Goal: Task Accomplishment & Management: Manage account settings

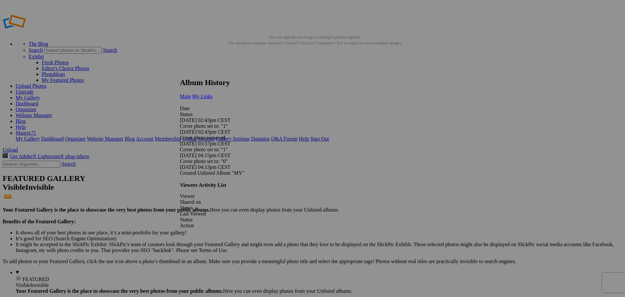
click at [213, 93] on span "My Links" at bounding box center [202, 96] width 21 height 6
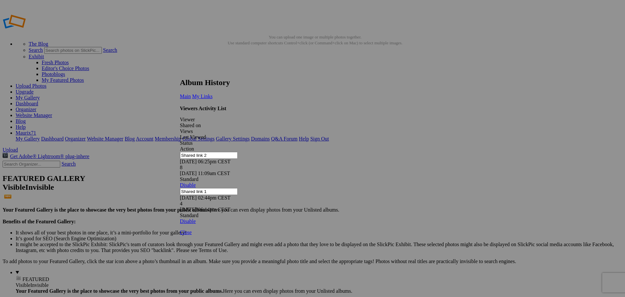
click at [180, 72] on link at bounding box center [180, 72] width 0 height 0
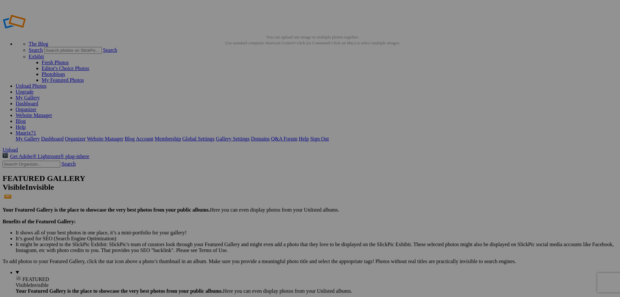
click at [38, 101] on link "Dashboard" at bounding box center [27, 104] width 22 height 6
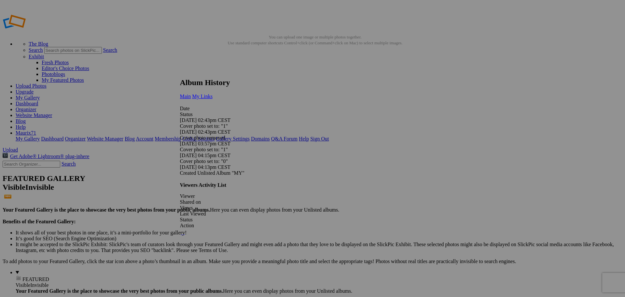
click at [213, 93] on span "My Links" at bounding box center [202, 96] width 21 height 6
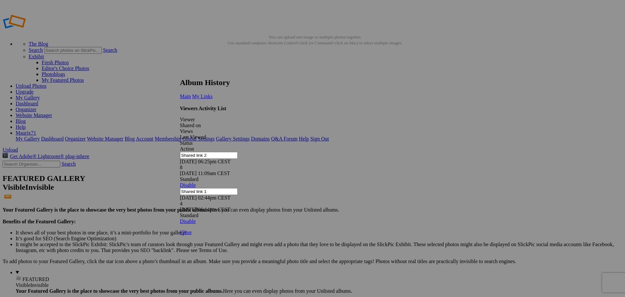
click at [204, 79] on h2 "Album History" at bounding box center [310, 82] width 261 height 9
click at [191, 93] on span "Main" at bounding box center [185, 96] width 11 height 6
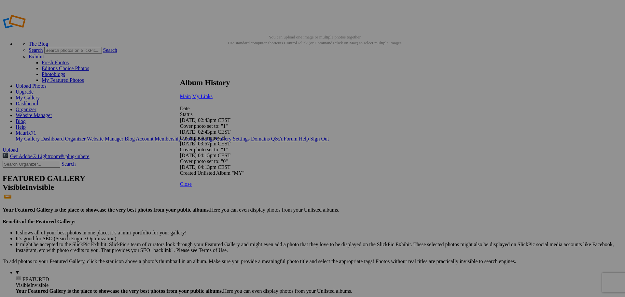
click at [213, 93] on span "My Links" at bounding box center [202, 96] width 21 height 6
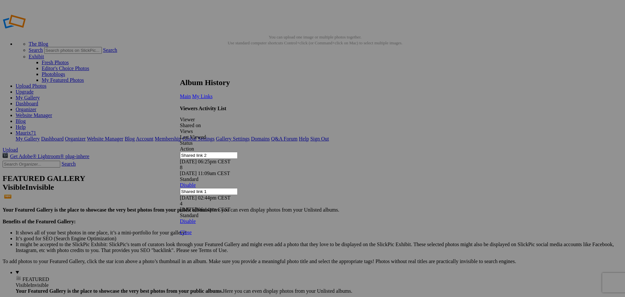
click at [180, 72] on link at bounding box center [180, 72] width 0 height 0
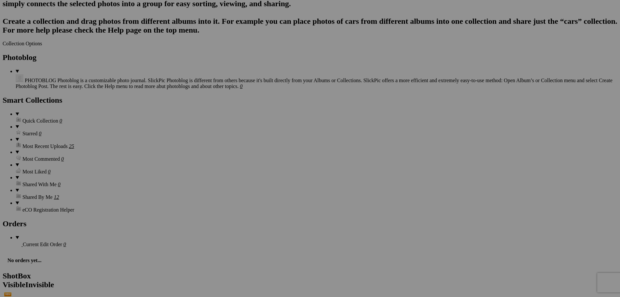
scroll to position [599, 0]
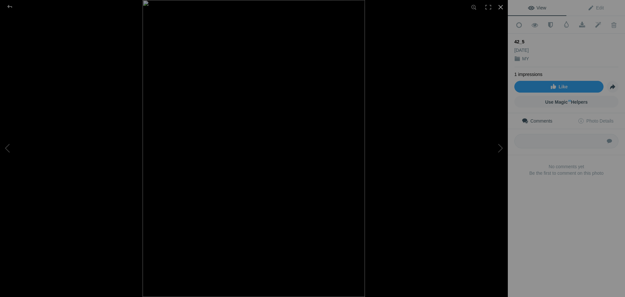
click at [501, 7] on div at bounding box center [501, 7] width 14 height 14
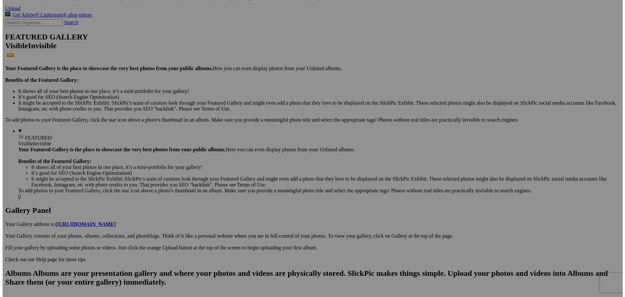
scroll to position [0, 0]
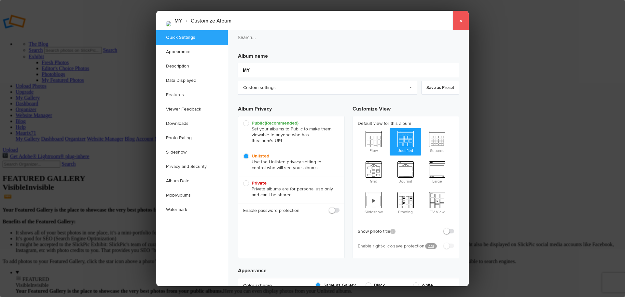
click at [459, 20] on link "×" at bounding box center [461, 21] width 16 height 20
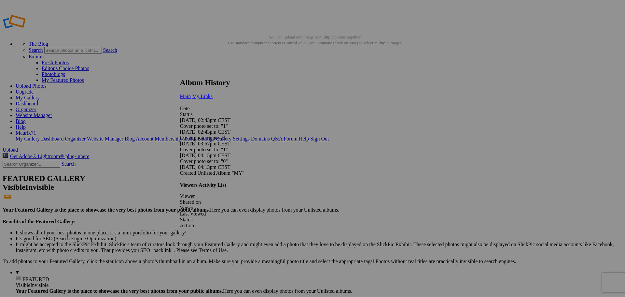
click at [213, 93] on span "My Links" at bounding box center [202, 96] width 21 height 6
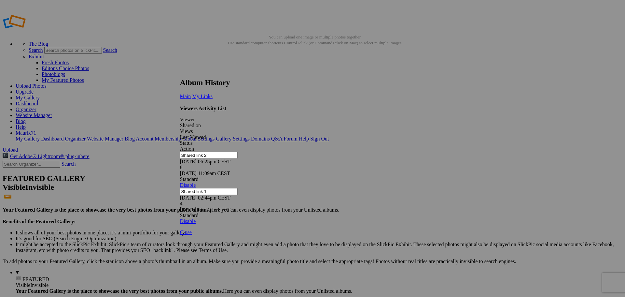
click at [180, 72] on link at bounding box center [180, 72] width 0 height 0
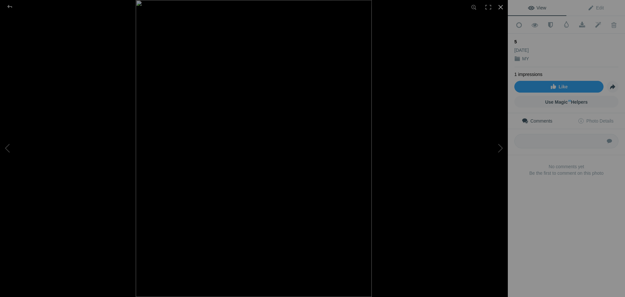
click at [503, 7] on div at bounding box center [501, 7] width 14 height 14
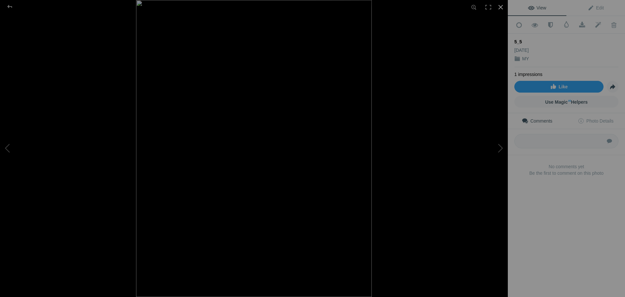
click at [500, 6] on div at bounding box center [501, 7] width 14 height 14
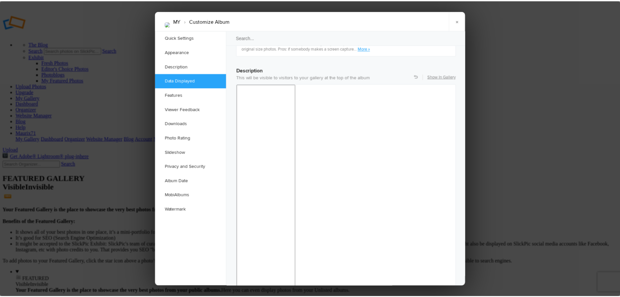
scroll to position [488, 0]
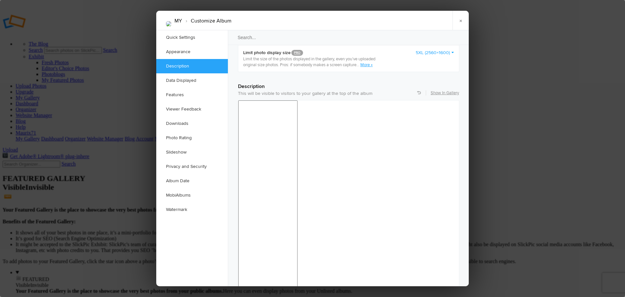
drag, startPoint x: 359, startPoint y: 452, endPoint x: 239, endPoint y: 450, distance: 119.8
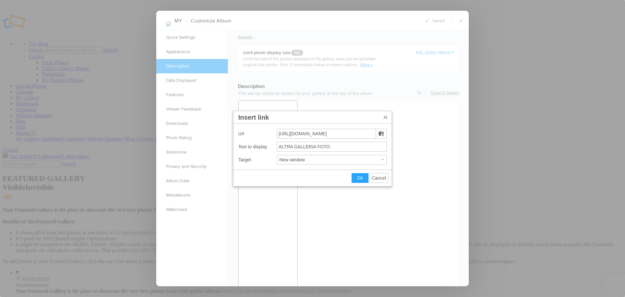
drag, startPoint x: 345, startPoint y: 133, endPoint x: 217, endPoint y: 131, distance: 127.3
type input "https://imageevent.com/redbully71/raccoltafoto25"
click at [358, 179] on span "Ok" at bounding box center [360, 177] width 6 height 5
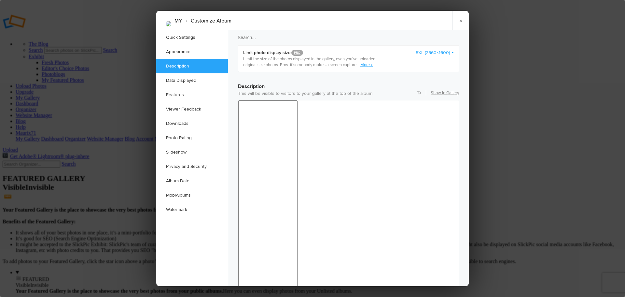
drag, startPoint x: 302, startPoint y: 416, endPoint x: 253, endPoint y: 424, distance: 50.1
drag, startPoint x: 302, startPoint y: 419, endPoint x: 241, endPoint y: 419, distance: 61.2
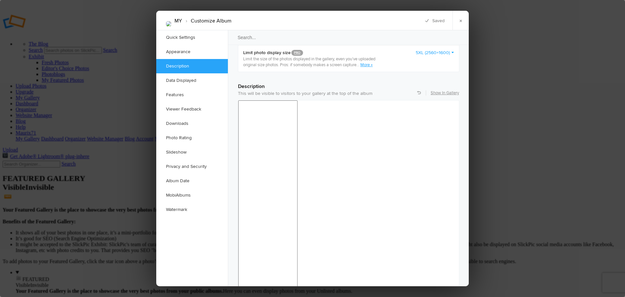
drag, startPoint x: 311, startPoint y: 419, endPoint x: 243, endPoint y: 417, distance: 68.7
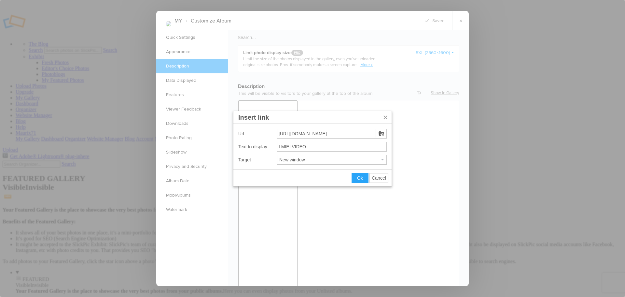
drag, startPoint x: 337, startPoint y: 131, endPoint x: 228, endPoint y: 128, distance: 108.5
type input "https://files.fm/u/29y2e5w82q"
click at [355, 181] on button "Ok" at bounding box center [360, 177] width 16 height 9
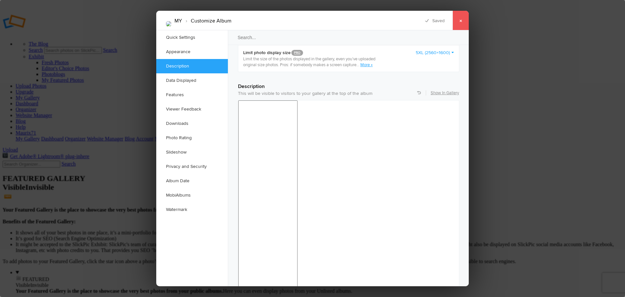
click at [459, 20] on link "×" at bounding box center [461, 21] width 16 height 20
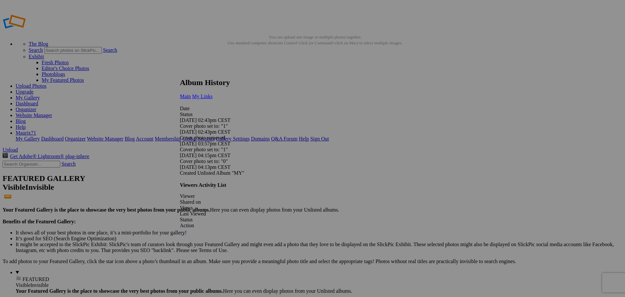
click at [213, 93] on span "My Links" at bounding box center [202, 96] width 21 height 6
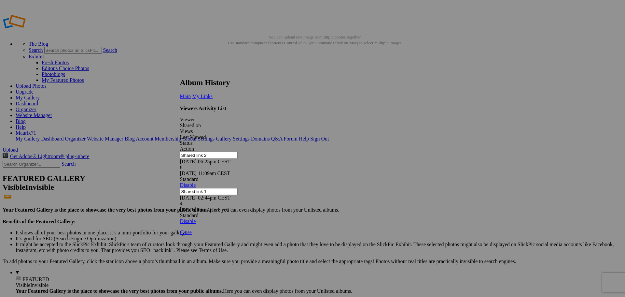
click at [180, 72] on link at bounding box center [180, 72] width 0 height 0
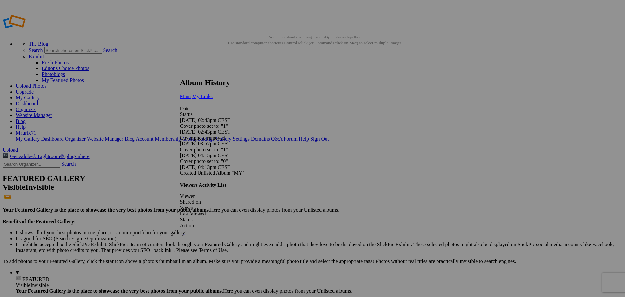
click at [213, 93] on span "My Links" at bounding box center [202, 96] width 21 height 6
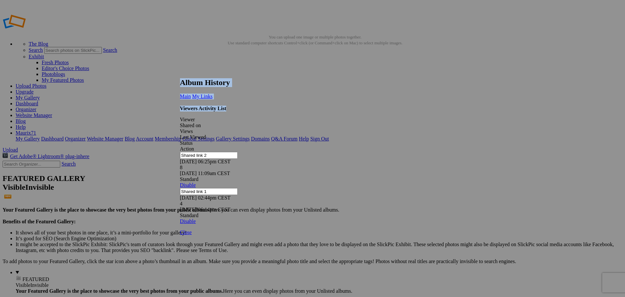
drag, startPoint x: 443, startPoint y: 74, endPoint x: 424, endPoint y: 111, distance: 41.5
click at [429, 107] on div "Album History Main My Links Date Status 10/01/25 02:43pm CEST Cover photo set t…" at bounding box center [310, 153] width 261 height 163
click at [262, 181] on div "Viewers Activity List Viewer Shared on Views Last Viewed Status Action Shared l…" at bounding box center [310, 165] width 261 height 119
click at [201, 152] on input "Shared link 2" at bounding box center [209, 155] width 58 height 7
click at [252, 176] on div "Viewers Activity List Viewer Shared on Views Last Viewed Status Action Shared l…" at bounding box center [310, 165] width 261 height 119
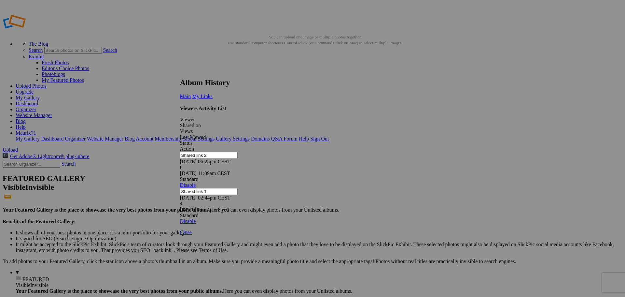
click at [191, 93] on span "Main" at bounding box center [185, 96] width 11 height 6
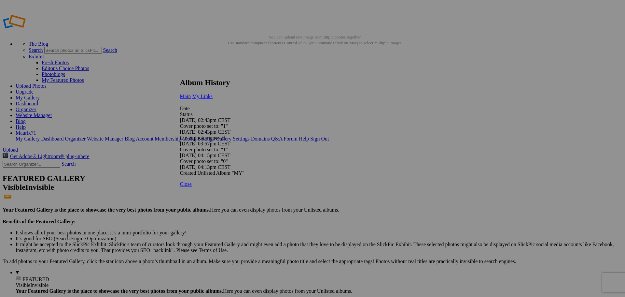
click at [213, 93] on span "My Links" at bounding box center [202, 96] width 21 height 6
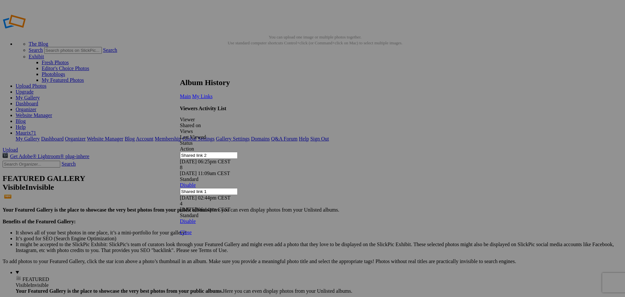
click at [180, 72] on link at bounding box center [180, 72] width 0 height 0
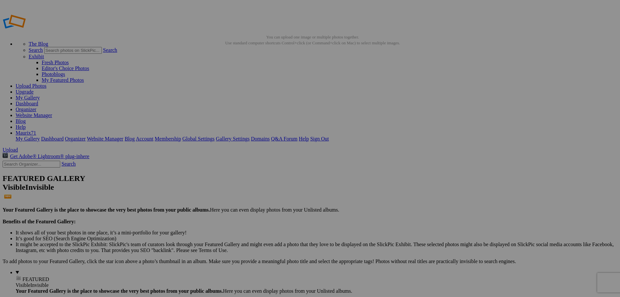
drag, startPoint x: 42, startPoint y: 249, endPoint x: 42, endPoint y: 256, distance: 6.5
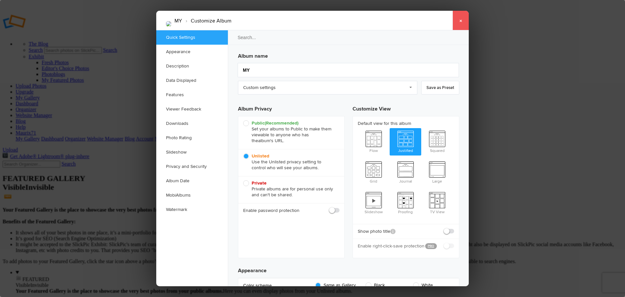
click at [461, 21] on link "×" at bounding box center [461, 21] width 16 height 20
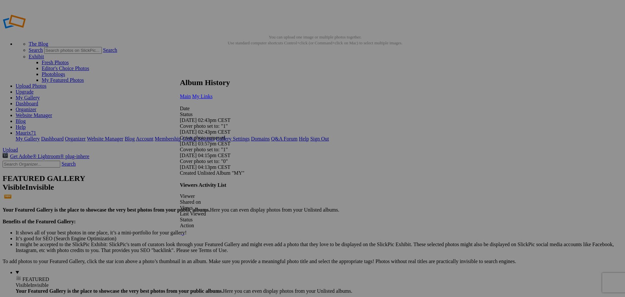
click at [213, 93] on link "My Links" at bounding box center [202, 96] width 21 height 6
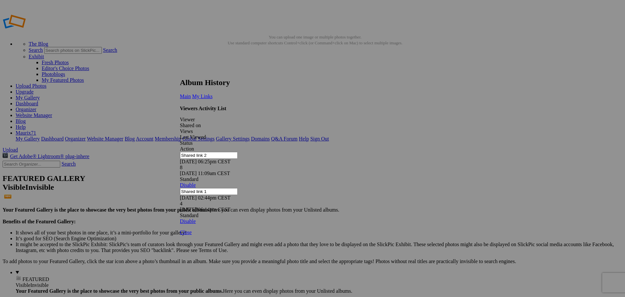
click at [180, 72] on link at bounding box center [180, 72] width 0 height 0
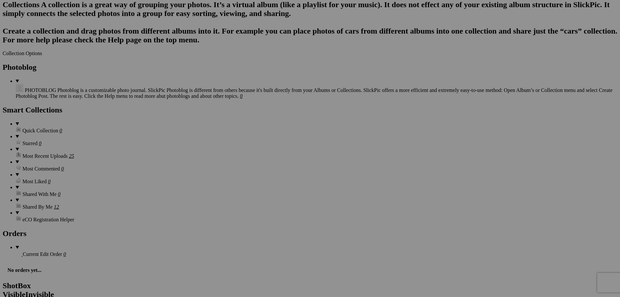
scroll to position [590, 0]
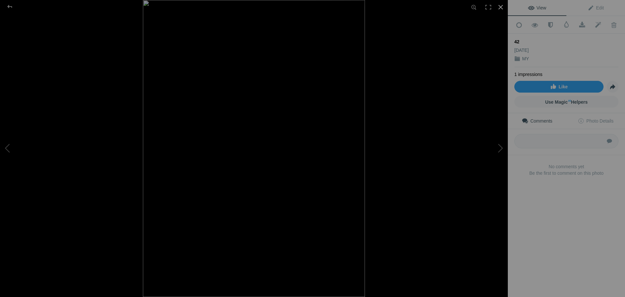
click at [503, 7] on div at bounding box center [501, 7] width 14 height 14
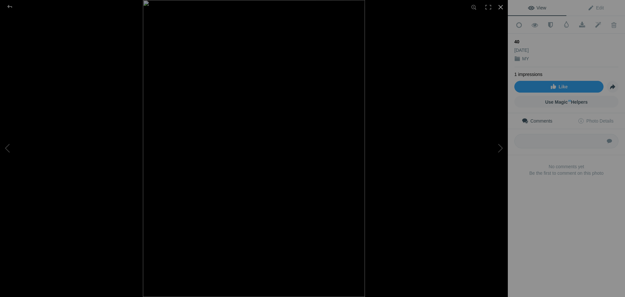
click at [500, 6] on div at bounding box center [501, 7] width 14 height 14
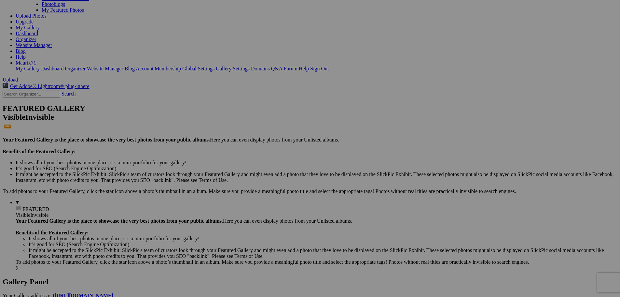
scroll to position [0, 0]
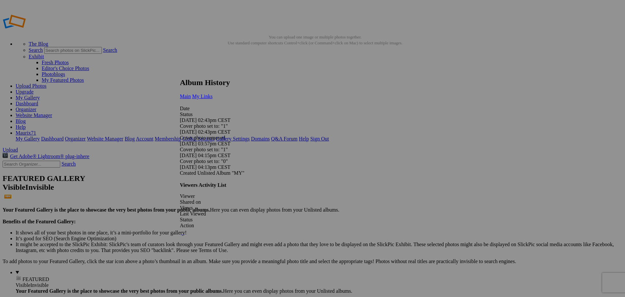
click at [213, 93] on link "My Links" at bounding box center [202, 96] width 21 height 6
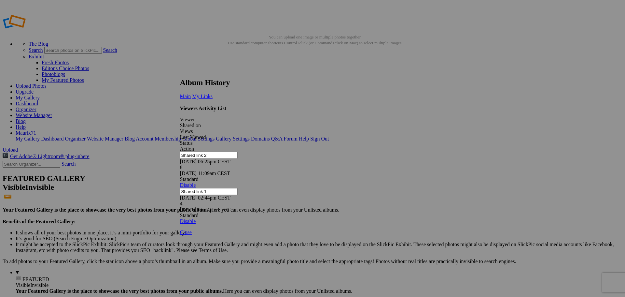
click at [180, 72] on link at bounding box center [180, 72] width 0 height 0
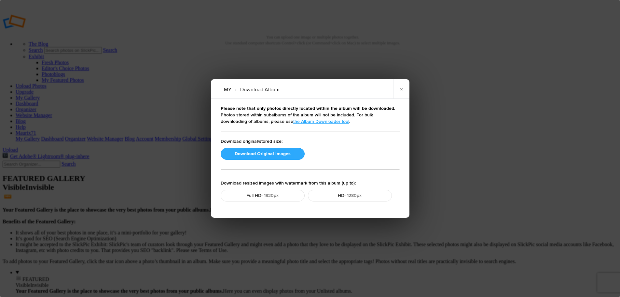
click at [290, 154] on button "Download Original Images" at bounding box center [263, 154] width 84 height 12
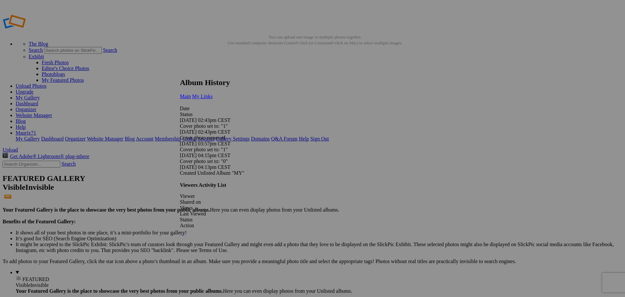
click at [213, 93] on span "My Links" at bounding box center [202, 96] width 21 height 6
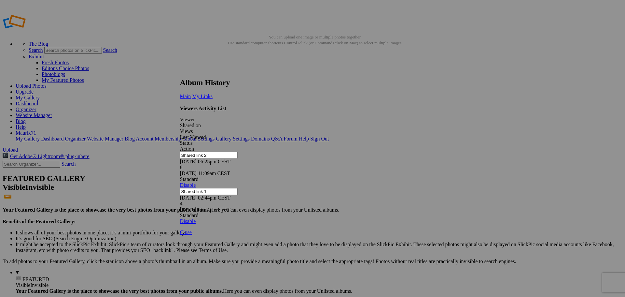
click at [180, 72] on link at bounding box center [180, 72] width 0 height 0
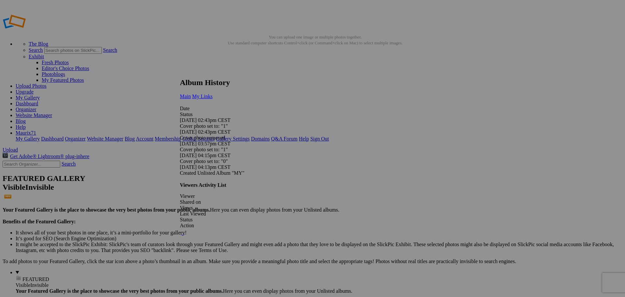
click at [213, 93] on span "My Links" at bounding box center [202, 96] width 21 height 6
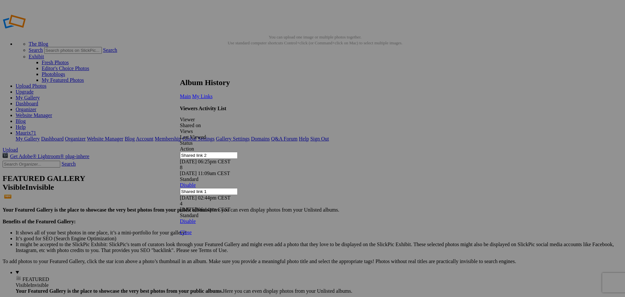
click at [180, 72] on link at bounding box center [180, 72] width 0 height 0
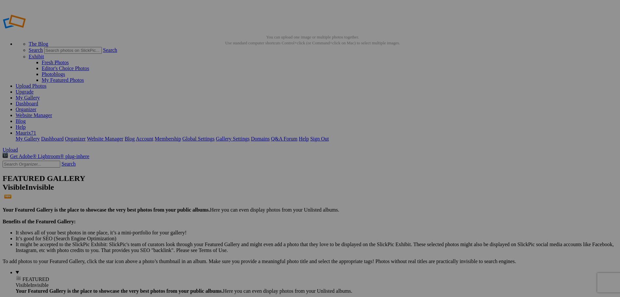
click at [260, 157] on input "text" at bounding box center [259, 160] width 71 height 7
type input "F"
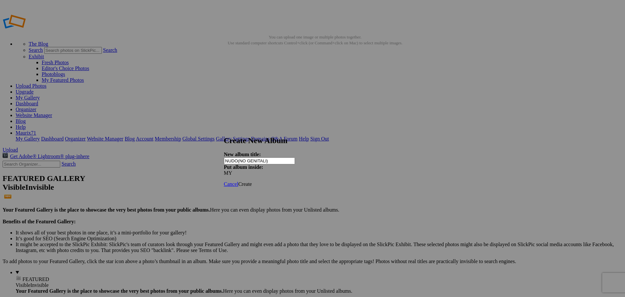
click at [284, 157] on input "NUDO(NO GENITALI)" at bounding box center [259, 160] width 71 height 7
drag, startPoint x: 282, startPoint y: 158, endPoint x: 225, endPoint y: 156, distance: 56.7
click at [225, 156] on div "Create New Album New album title: NUDO(NO GENITALI) Put album inside: MY Cancel…" at bounding box center [310, 161] width 173 height 51
click at [283, 157] on input "NUDO(NO GENITALI)" at bounding box center [259, 160] width 71 height 7
drag, startPoint x: 285, startPoint y: 156, endPoint x: 233, endPoint y: 156, distance: 51.8
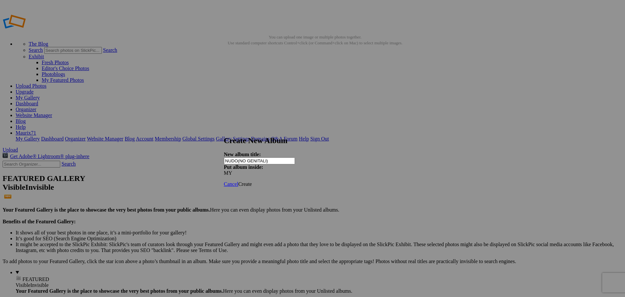
click at [233, 156] on div "Create New Album New album title: NUDO(NO GENITALI) Put album inside: MY" at bounding box center [310, 156] width 173 height 40
click at [295, 157] on input "NUDO(NO GENITALI)" at bounding box center [259, 160] width 71 height 7
click at [259, 157] on input "NUDO(NO GENITALI)" at bounding box center [259, 160] width 71 height 7
type input "NUDO(CON GENITALI)"
click at [252, 181] on span "Create" at bounding box center [245, 184] width 14 height 6
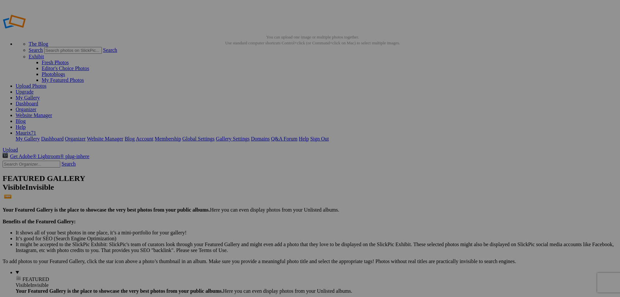
click at [283, 157] on input "SOLO GENITALI" at bounding box center [259, 160] width 71 height 7
drag, startPoint x: 280, startPoint y: 156, endPoint x: 229, endPoint y: 154, distance: 51.5
click at [229, 154] on div "Create New Album New album title: SOLO GENITALI Put album inside: MY Cancel Cre…" at bounding box center [310, 161] width 173 height 51
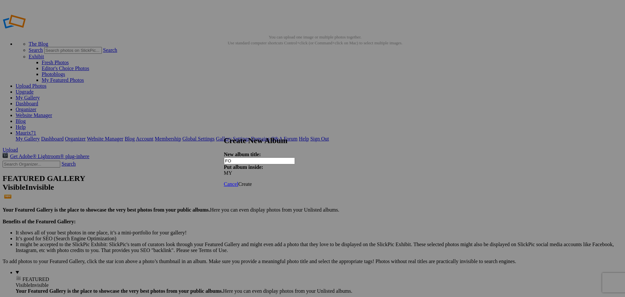
type input "F"
type input "SOLO FOTO CON [PERSON_NAME]"
click at [252, 181] on span "Create" at bounding box center [245, 184] width 14 height 6
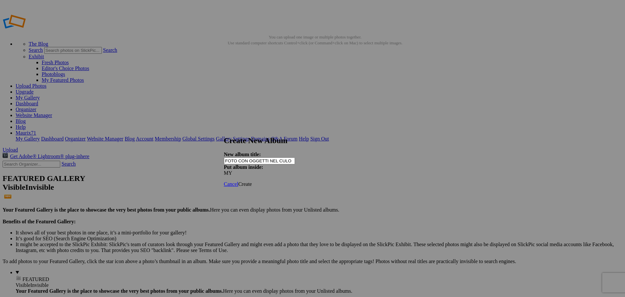
type input "FOTO CON OGGETTI NEL CULO"
click at [391, 181] on div "Cancel Create" at bounding box center [310, 184] width 173 height 6
click at [252, 181] on span "Create" at bounding box center [245, 184] width 14 height 6
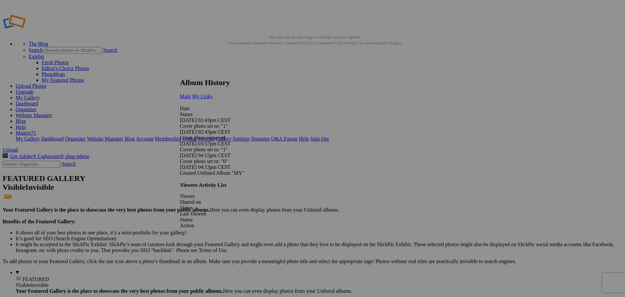
click at [213, 93] on span "My Links" at bounding box center [202, 96] width 21 height 6
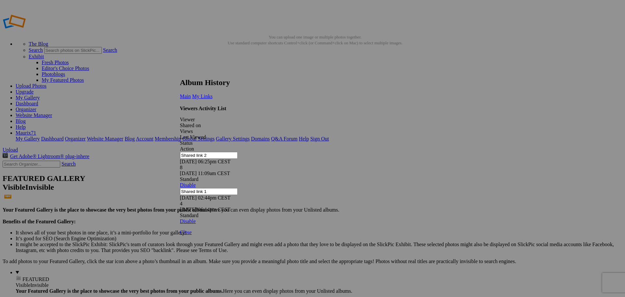
click at [180, 72] on link at bounding box center [180, 72] width 0 height 0
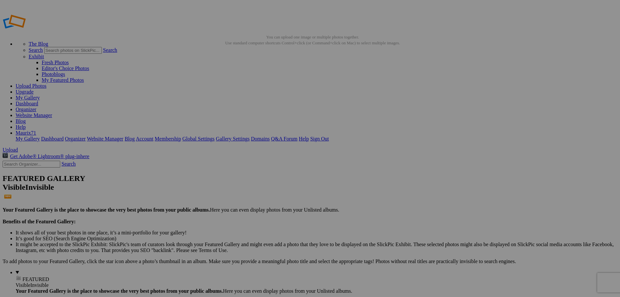
type input "MY GALLERY"
click at [252, 181] on span "Create" at bounding box center [245, 184] width 14 height 6
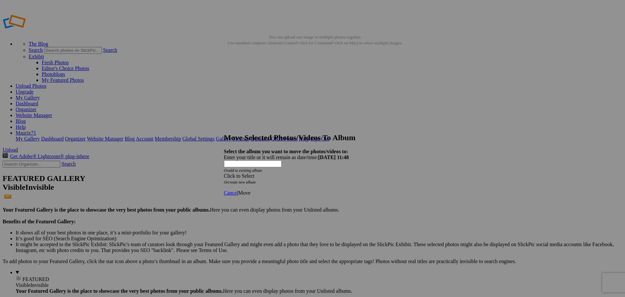
click at [296, 173] on div "Click to Select" at bounding box center [310, 176] width 173 height 6
click at [257, 170] on link "MY GALLERY" at bounding box center [269, 168] width 34 height 6
click at [250, 190] on span "Move" at bounding box center [244, 193] width 12 height 6
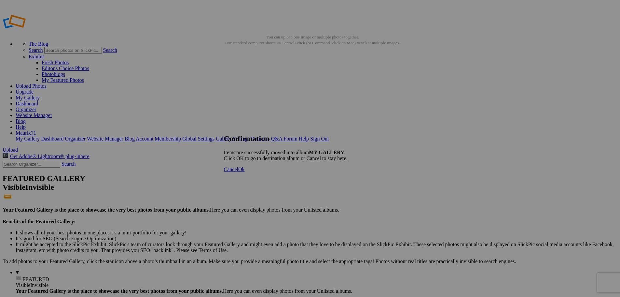
click at [245, 172] on link "Ok" at bounding box center [241, 169] width 7 height 6
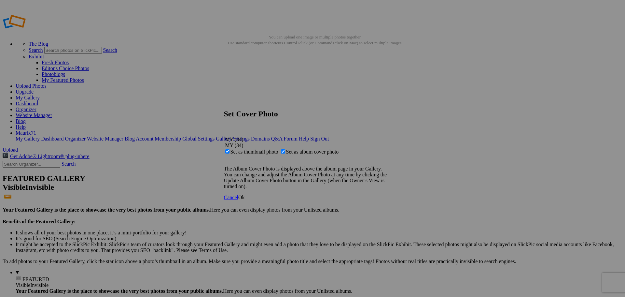
click at [245, 200] on span "Ok" at bounding box center [241, 197] width 7 height 6
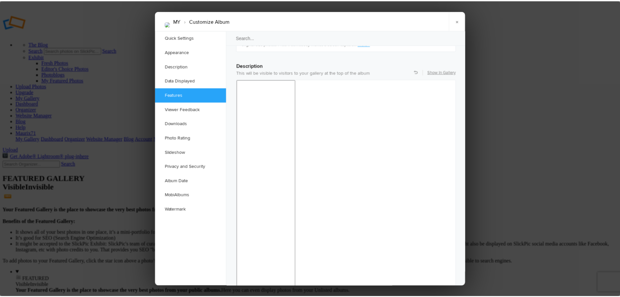
scroll to position [506, 0]
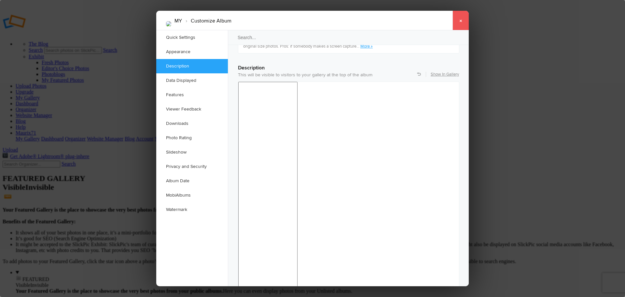
click at [457, 19] on link "×" at bounding box center [461, 21] width 16 height 20
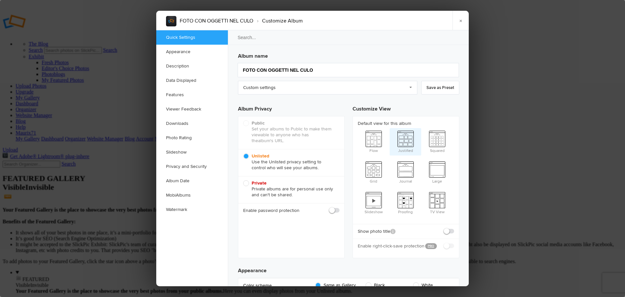
click at [407, 136] on span "Justified" at bounding box center [406, 141] width 32 height 26
click at [390, 128] on input "Justified" at bounding box center [389, 128] width 0 height 0
radio input "true"
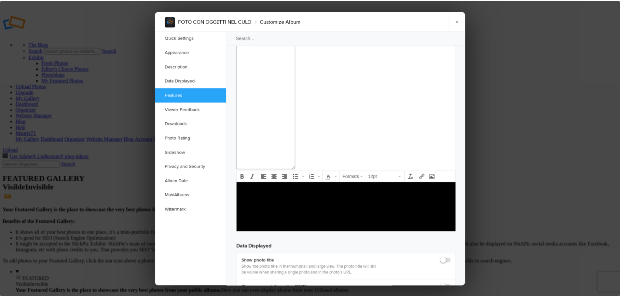
scroll to position [719, 0]
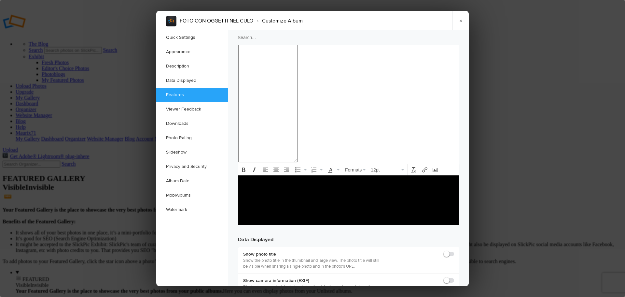
checkbox input "true"
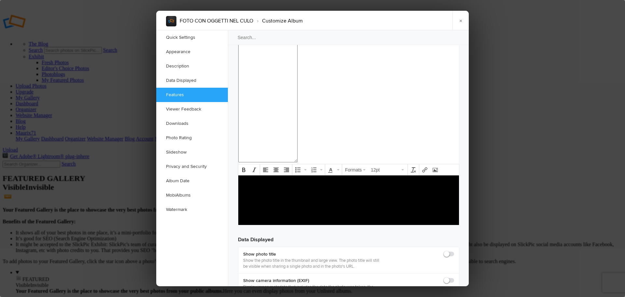
checkbox input "true"
click at [461, 21] on link "×" at bounding box center [461, 21] width 16 height 20
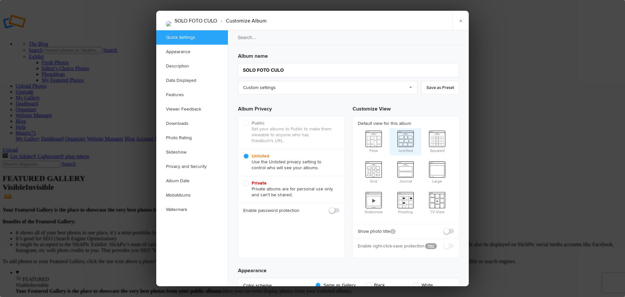
click at [402, 133] on span "Justified" at bounding box center [406, 141] width 32 height 26
click at [390, 128] on input "Justified" at bounding box center [389, 128] width 0 height 0
radio input "true"
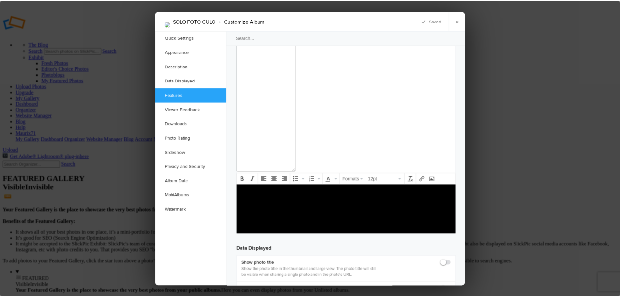
scroll to position [714, 0]
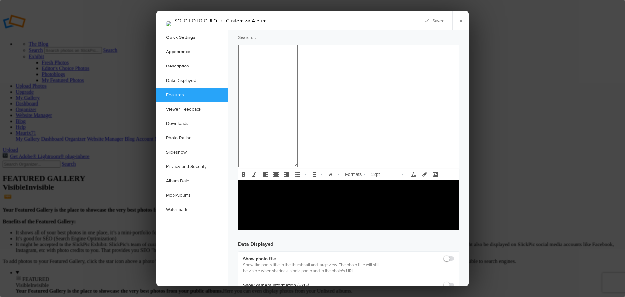
checkbox input "true"
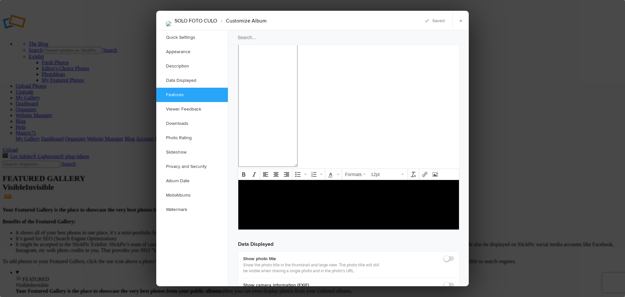
checkbox input "true"
click at [462, 18] on link "×" at bounding box center [461, 21] width 16 height 20
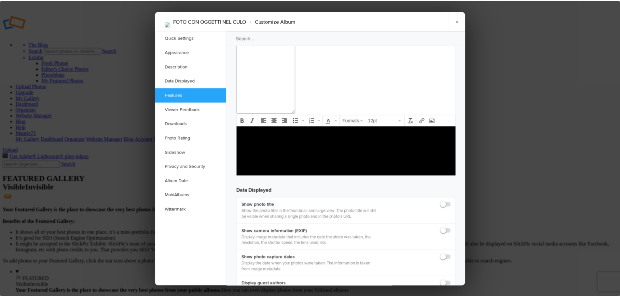
scroll to position [827, 0]
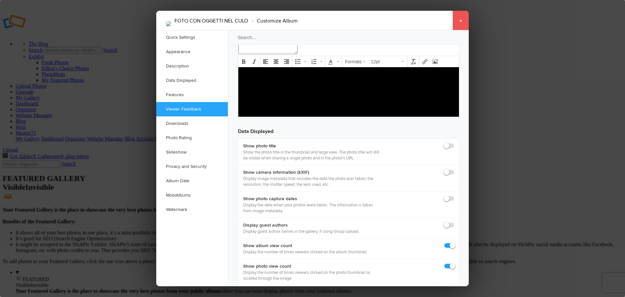
click at [461, 20] on link "×" at bounding box center [461, 21] width 16 height 20
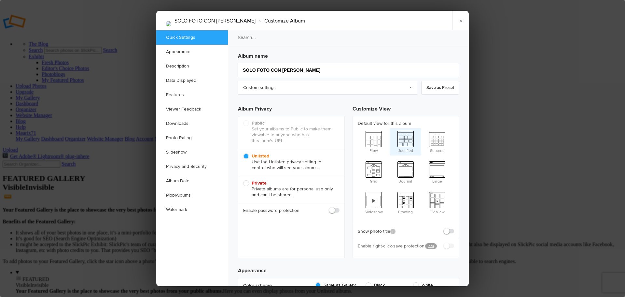
click at [408, 135] on span "Justified" at bounding box center [406, 141] width 32 height 26
click at [390, 128] on input "Justified" at bounding box center [389, 128] width 0 height 0
radio input "true"
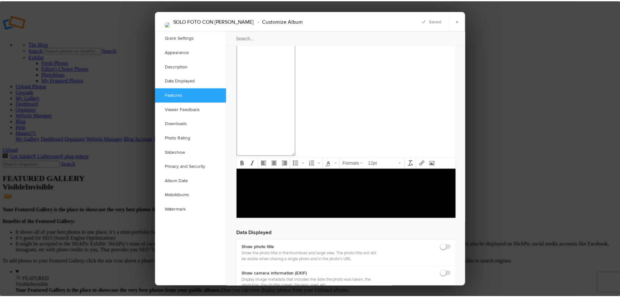
scroll to position [724, 0]
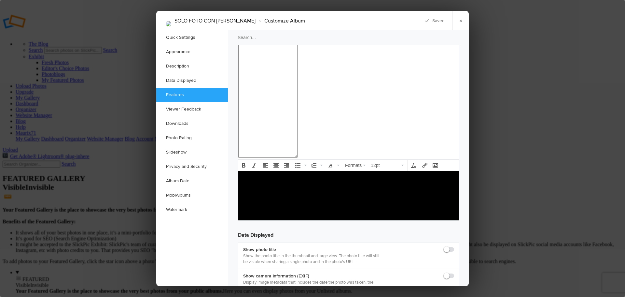
checkbox input "true"
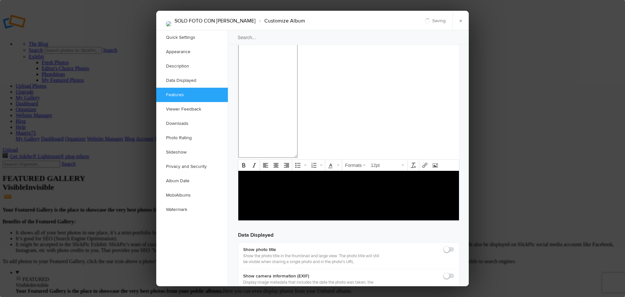
checkbox input "true"
click at [463, 20] on link "×" at bounding box center [461, 21] width 16 height 20
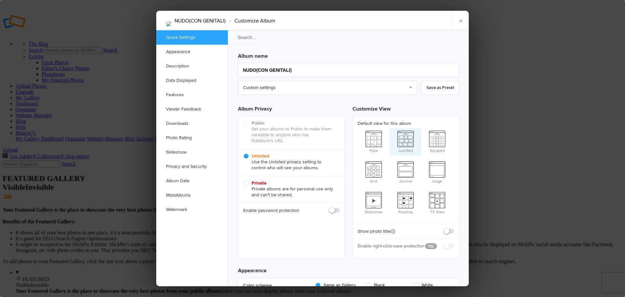
click at [404, 144] on span "Justified" at bounding box center [406, 141] width 32 height 26
click at [390, 128] on input "Justified" at bounding box center [389, 128] width 0 height 0
radio input "true"
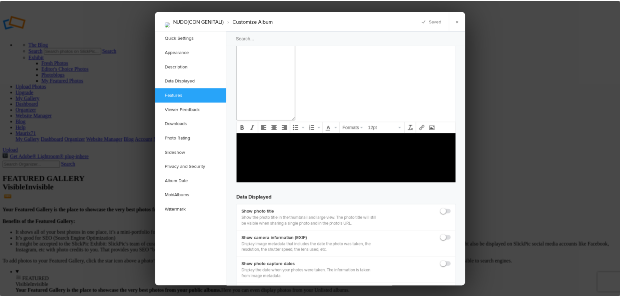
scroll to position [764, 0]
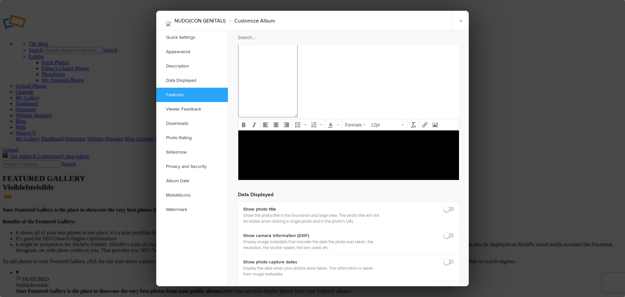
checkbox input "true"
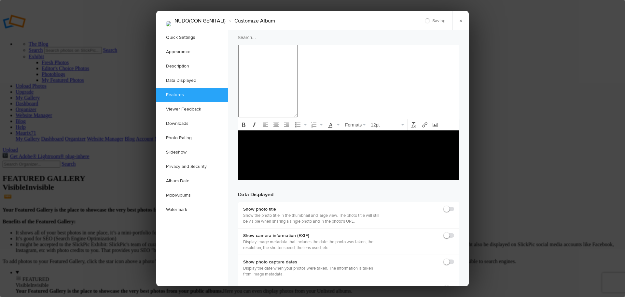
checkbox input "true"
click at [460, 21] on link "×" at bounding box center [461, 21] width 16 height 20
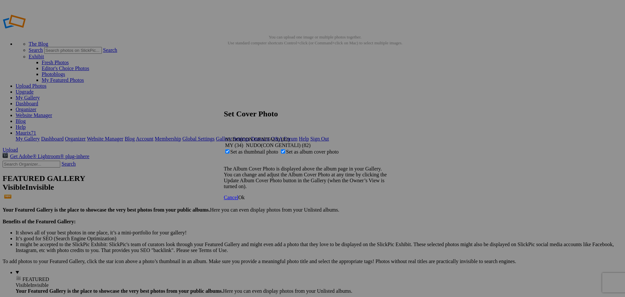
click at [245, 200] on span "Ok" at bounding box center [241, 197] width 7 height 6
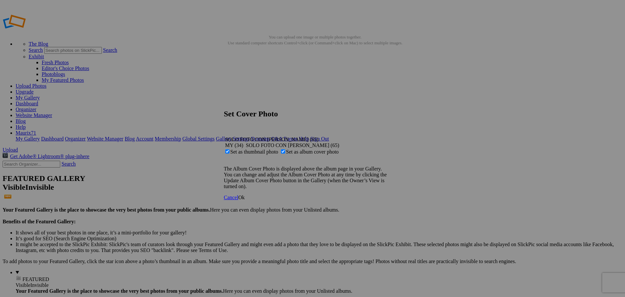
click at [245, 200] on span "Ok" at bounding box center [241, 197] width 7 height 6
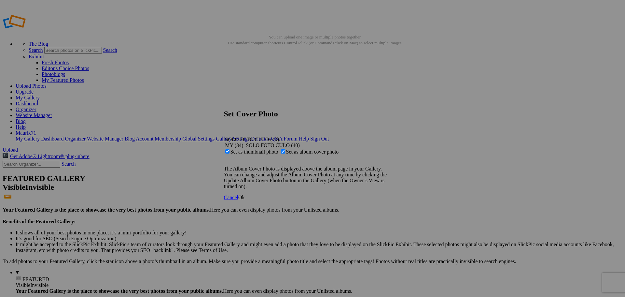
click at [245, 200] on link "Ok" at bounding box center [241, 197] width 7 height 6
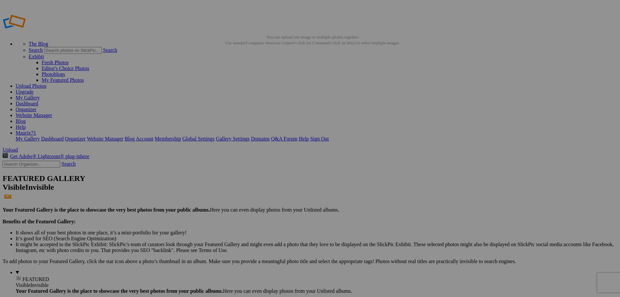
drag, startPoint x: 37, startPoint y: 88, endPoint x: 24, endPoint y: 121, distance: 36.0
drag, startPoint x: 42, startPoint y: 119, endPoint x: 23, endPoint y: 78, distance: 45.2
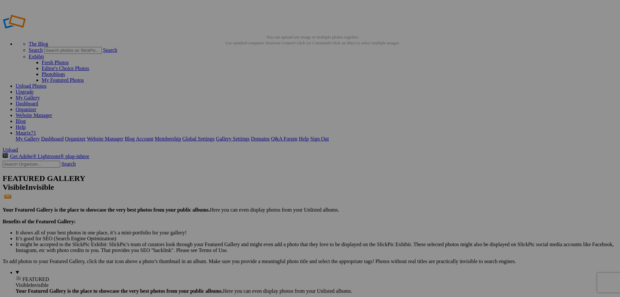
drag, startPoint x: 475, startPoint y: 169, endPoint x: 465, endPoint y: 161, distance: 13.2
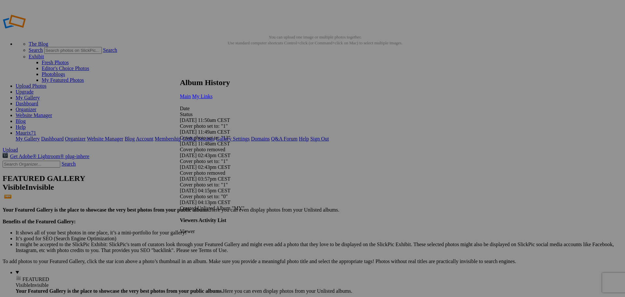
click at [213, 93] on span "My Links" at bounding box center [202, 96] width 21 height 6
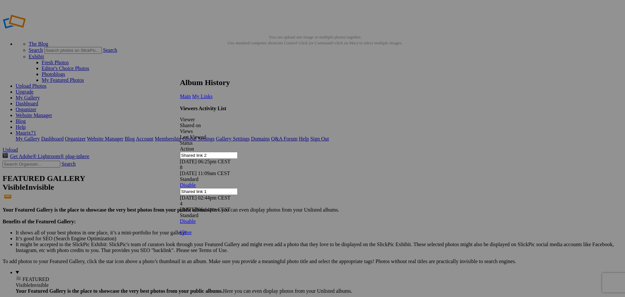
click at [180, 72] on link at bounding box center [180, 72] width 0 height 0
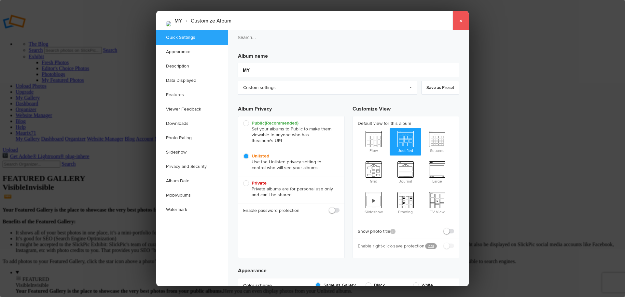
click at [465, 19] on link "×" at bounding box center [461, 21] width 16 height 20
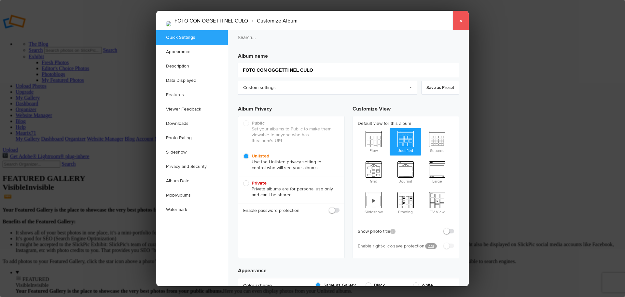
click at [465, 20] on link "×" at bounding box center [461, 21] width 16 height 20
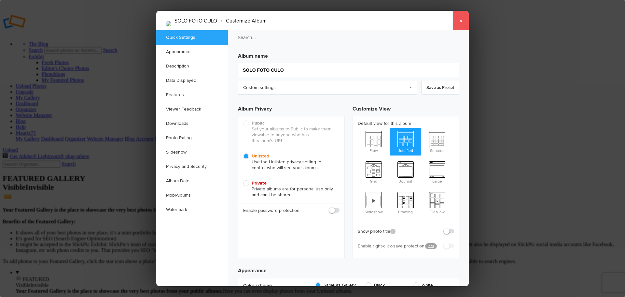
click at [459, 23] on link "×" at bounding box center [461, 21] width 16 height 20
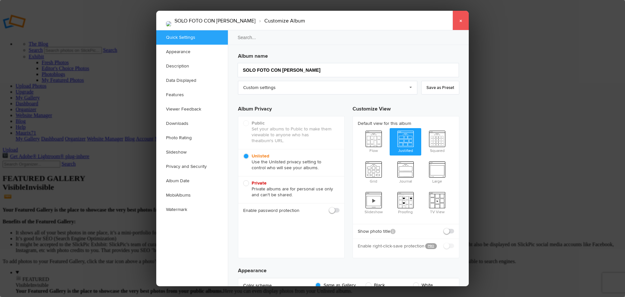
click at [461, 20] on link "×" at bounding box center [461, 21] width 16 height 20
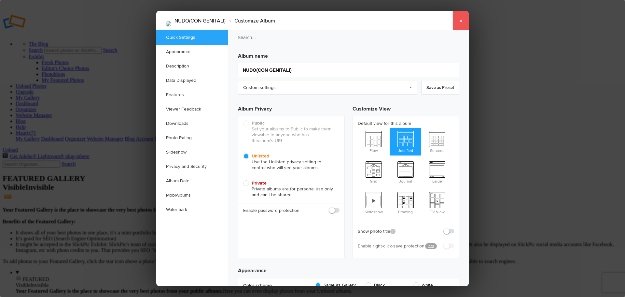
click at [461, 14] on link "×" at bounding box center [461, 21] width 16 height 20
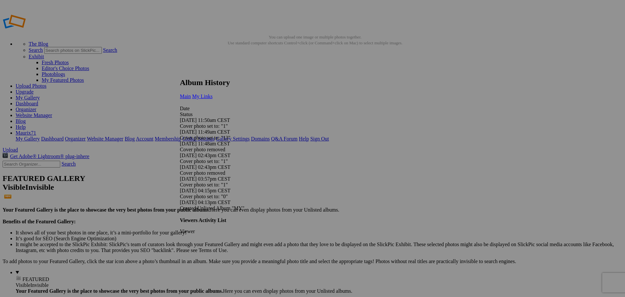
click at [213, 93] on span "My Links" at bounding box center [202, 96] width 21 height 6
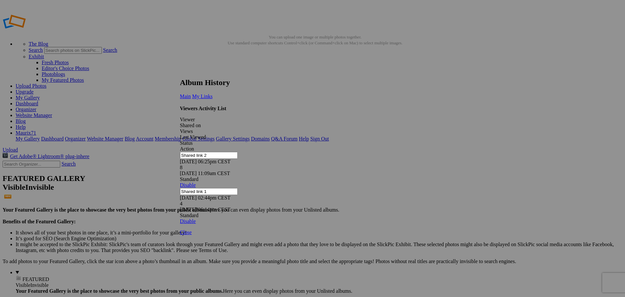
click at [180, 72] on link at bounding box center [180, 72] width 0 height 0
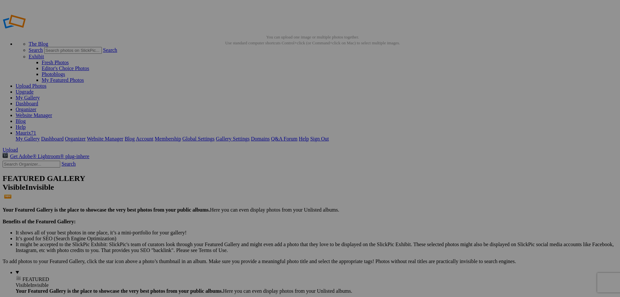
click at [38, 101] on link "Dashboard" at bounding box center [27, 104] width 22 height 6
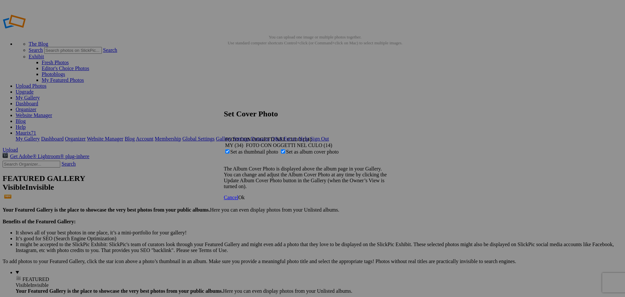
click at [245, 200] on link "Ok" at bounding box center [241, 197] width 7 height 6
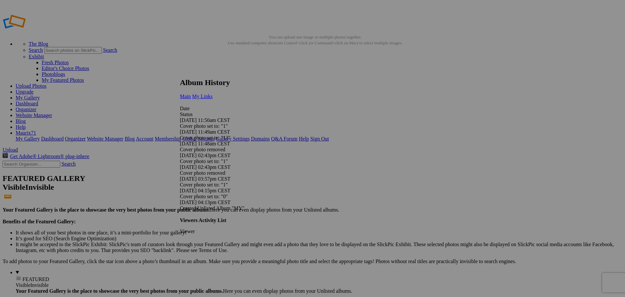
click at [213, 93] on span "My Links" at bounding box center [202, 96] width 21 height 6
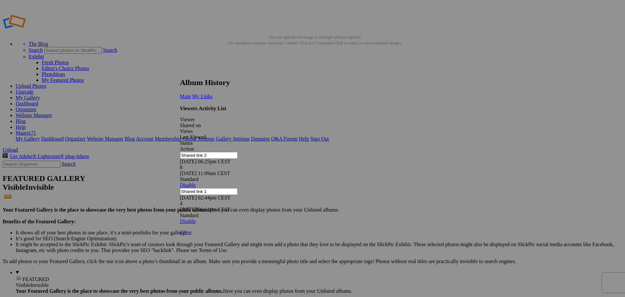
click at [180, 72] on link at bounding box center [180, 72] width 0 height 0
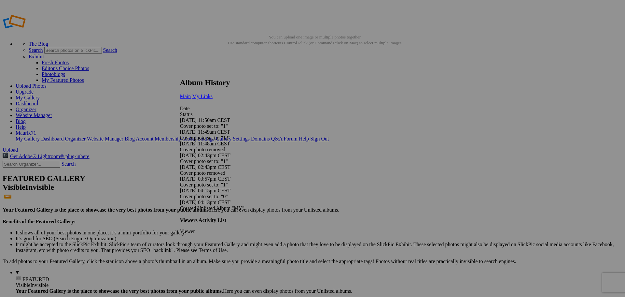
click at [213, 93] on link "My Links" at bounding box center [202, 96] width 21 height 6
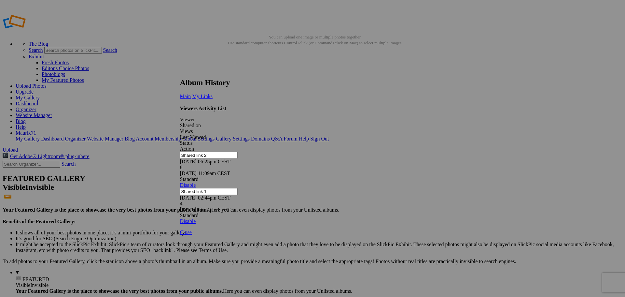
click at [180, 72] on link at bounding box center [180, 72] width 0 height 0
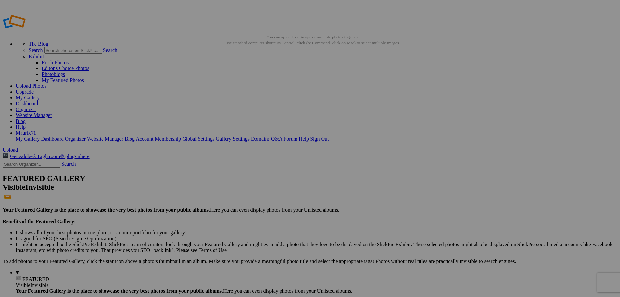
click at [38, 101] on link "Dashboard" at bounding box center [27, 104] width 22 height 6
